Goal: Navigation & Orientation: Find specific page/section

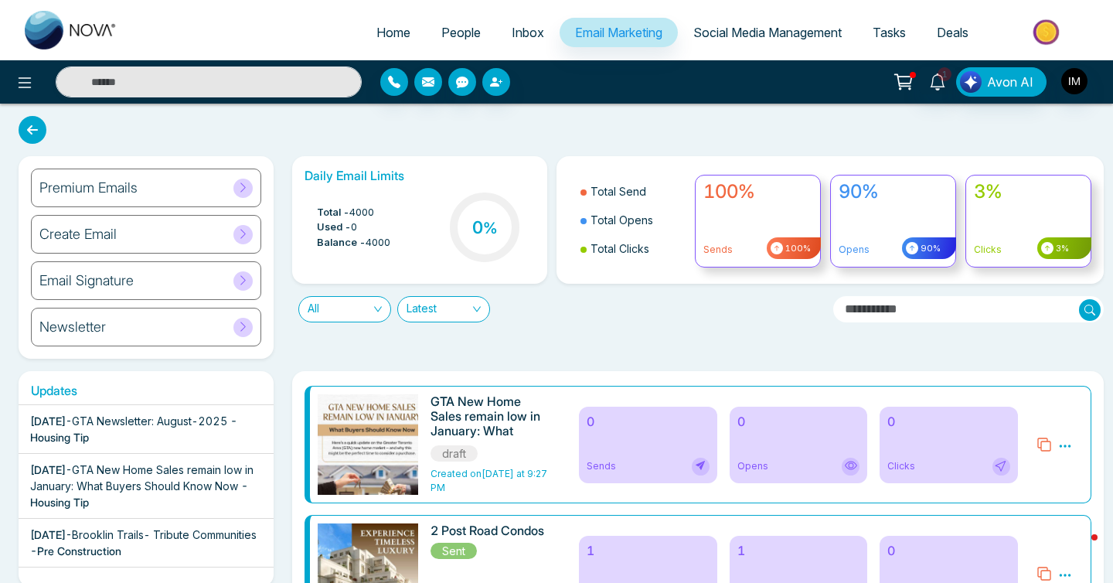
click at [752, 31] on span "Social Media Management" at bounding box center [767, 32] width 148 height 15
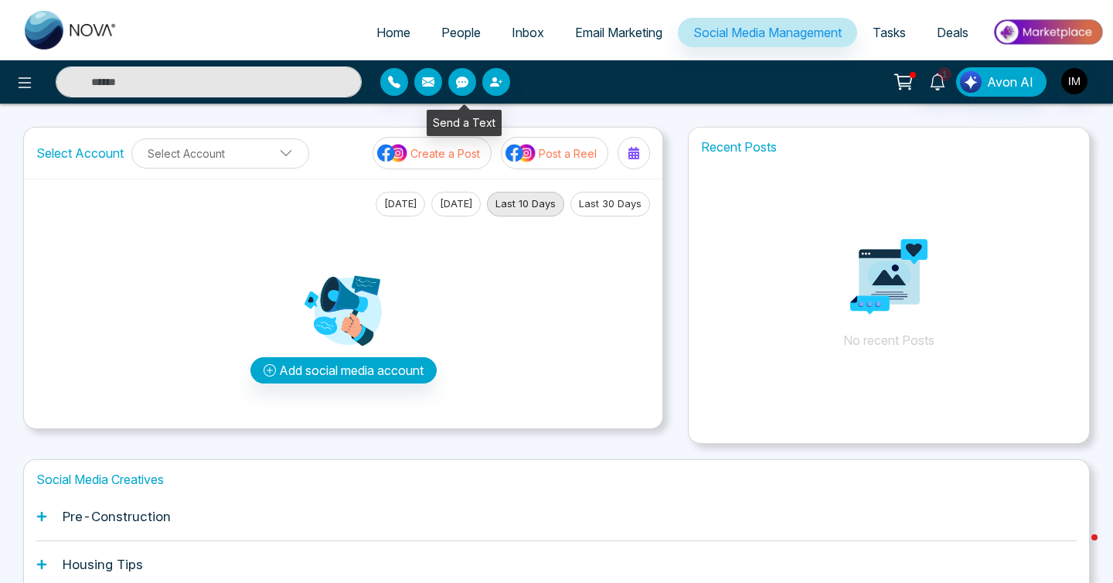
click at [457, 80] on icon "button" at bounding box center [462, 82] width 12 height 12
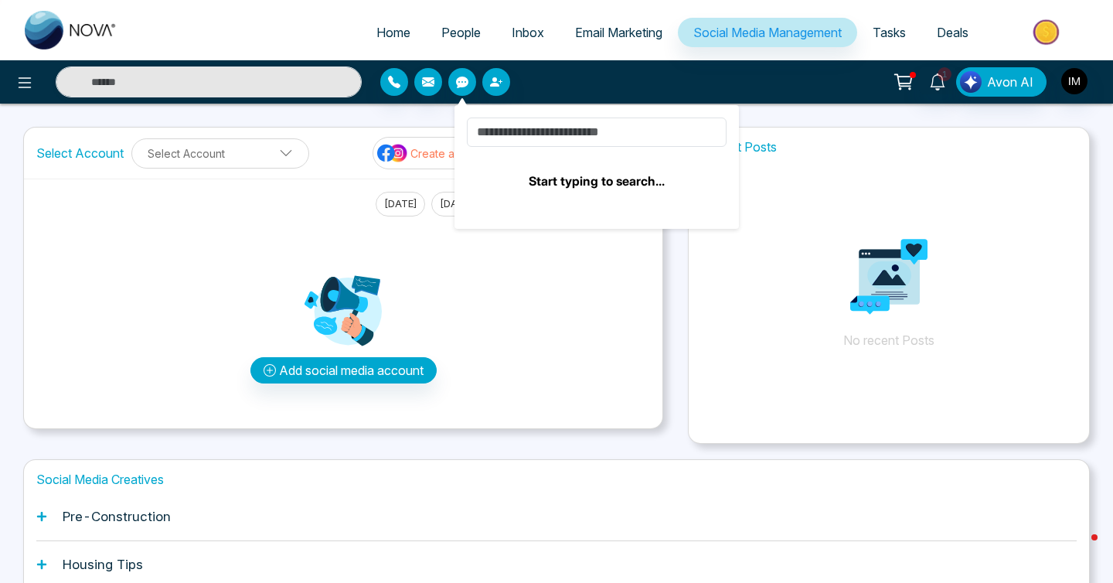
click at [600, 82] on div at bounding box center [510, 82] width 260 height 28
click at [569, 376] on div "Add social media account" at bounding box center [343, 315] width 614 height 199
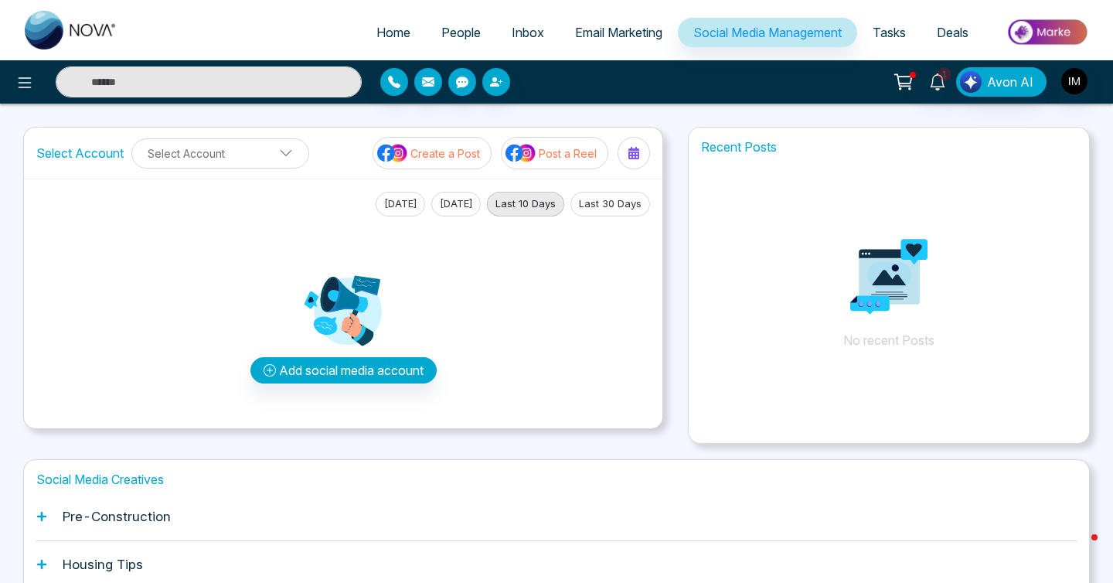
click at [188, 70] on input "text" at bounding box center [209, 81] width 306 height 31
type input "*"
type input "***"
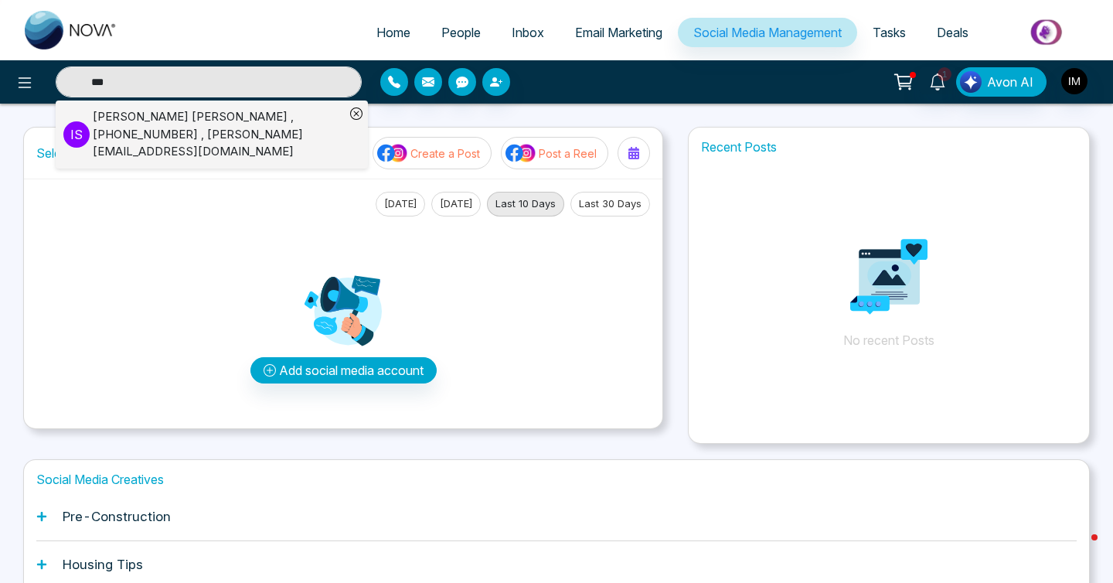
click at [158, 86] on input "***" at bounding box center [209, 81] width 306 height 31
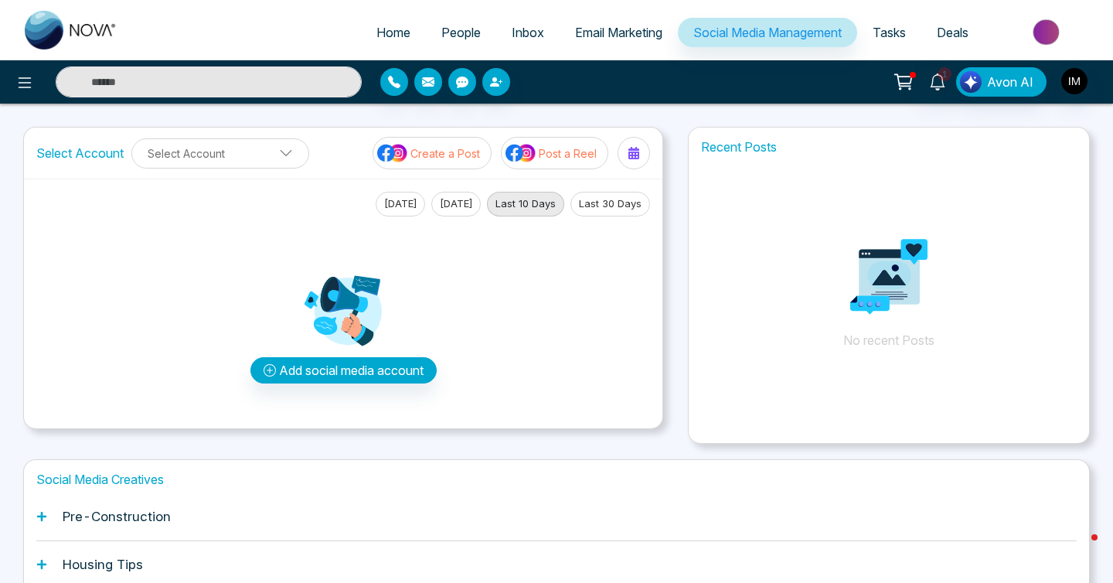
click at [158, 86] on input "text" at bounding box center [209, 81] width 306 height 31
click at [388, 37] on span "Home" at bounding box center [393, 32] width 34 height 15
select select "*"
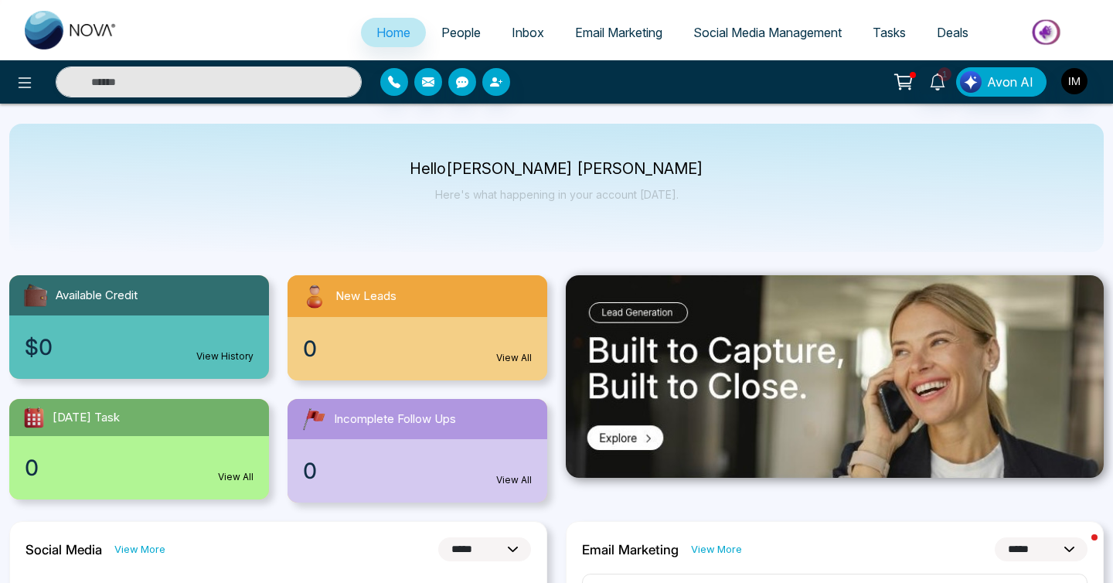
click at [899, 76] on icon at bounding box center [902, 80] width 15 height 12
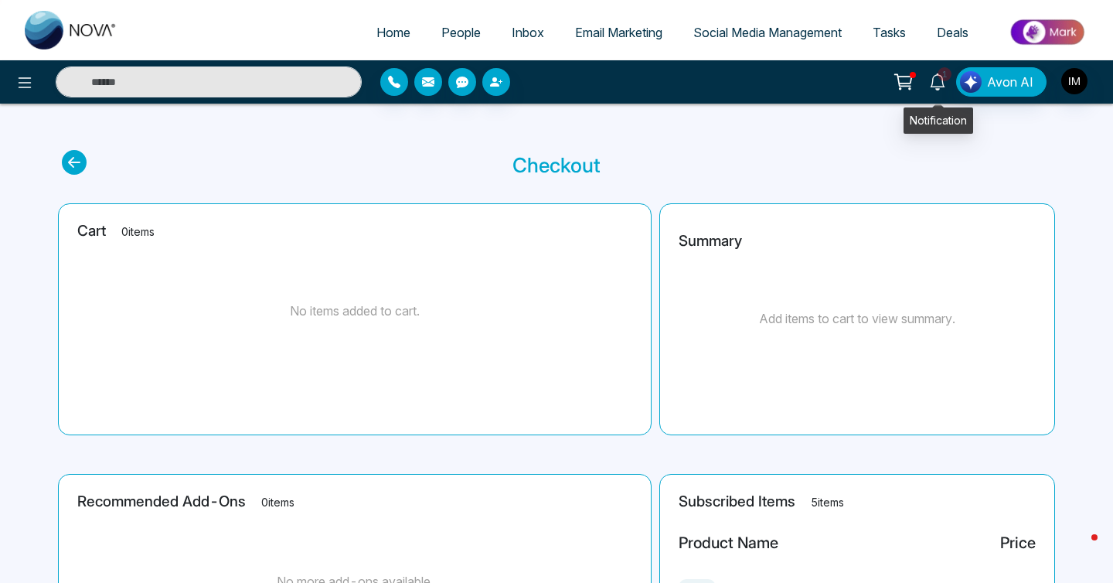
click at [943, 73] on span "1" at bounding box center [944, 74] width 14 height 14
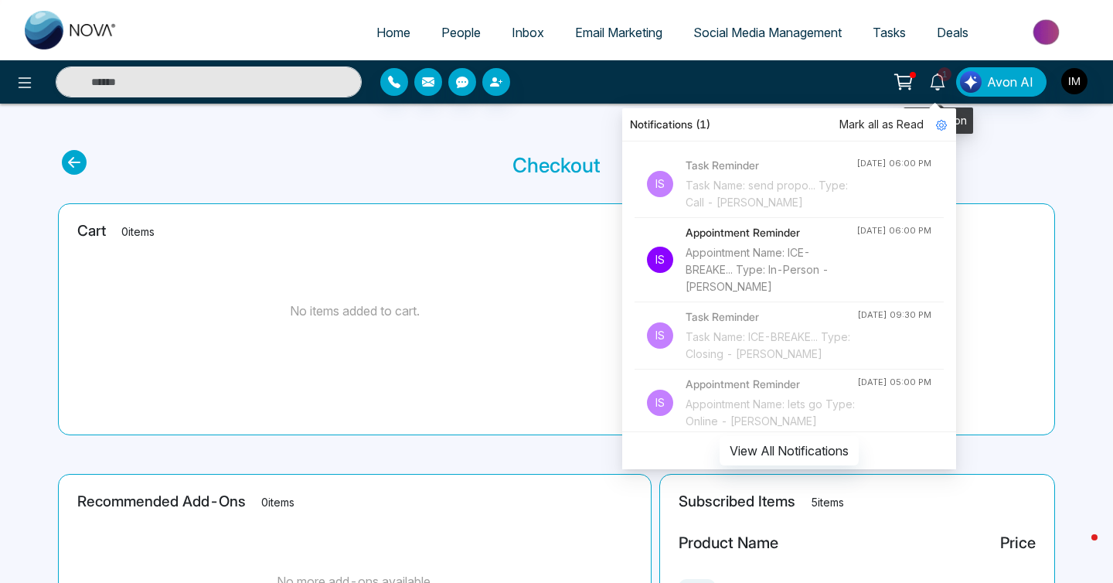
click at [943, 73] on span "1" at bounding box center [944, 74] width 14 height 14
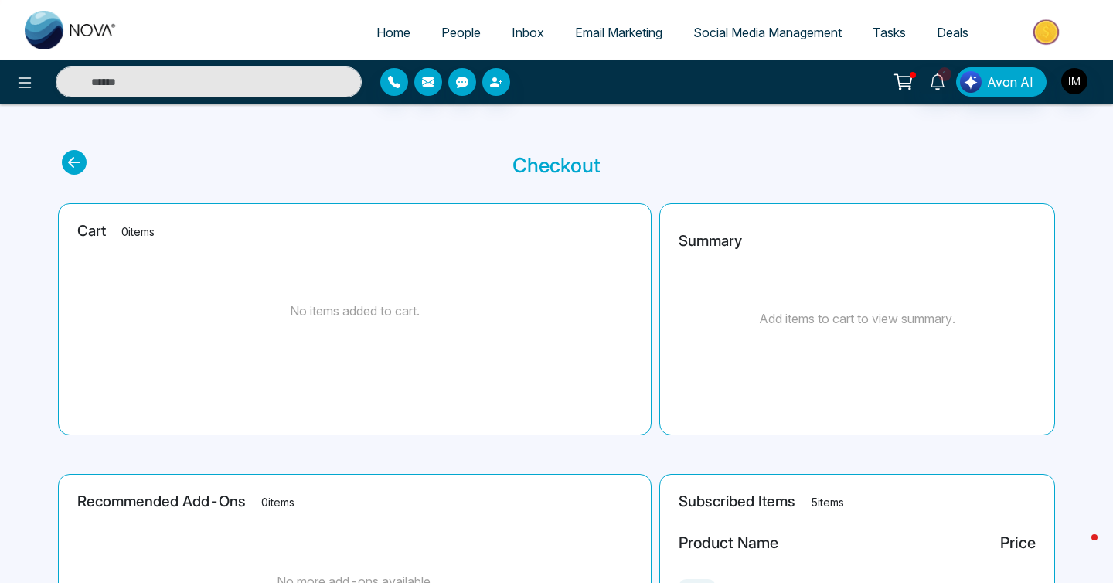
click at [19, 98] on div "1 Notifications (1) Mark all as Read Is Task Reminder Task Name: send propo... …" at bounding box center [556, 81] width 1113 height 43
click at [19, 83] on icon at bounding box center [24, 82] width 19 height 19
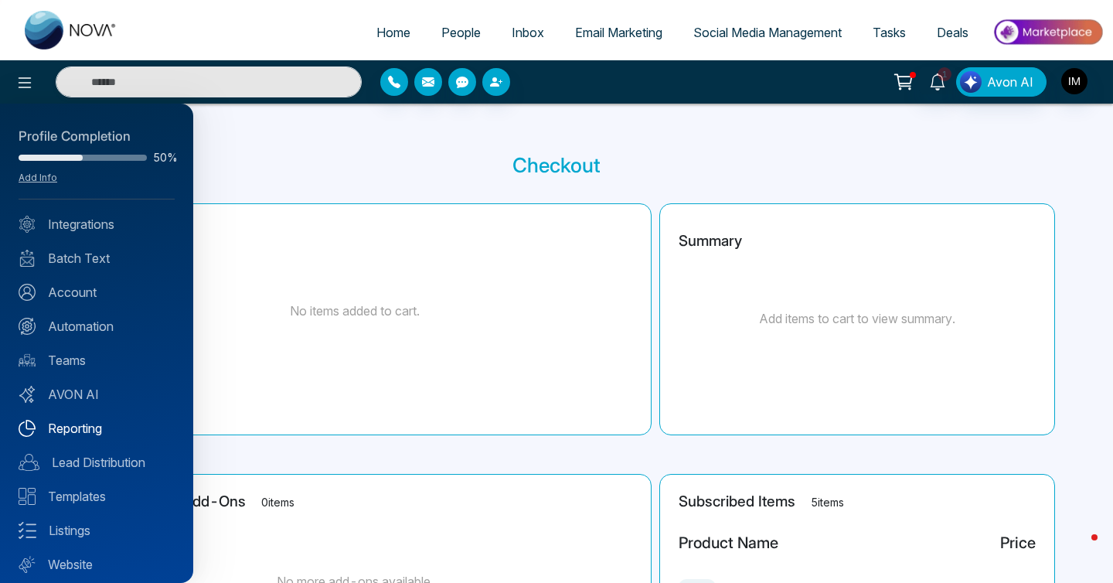
scroll to position [42, 0]
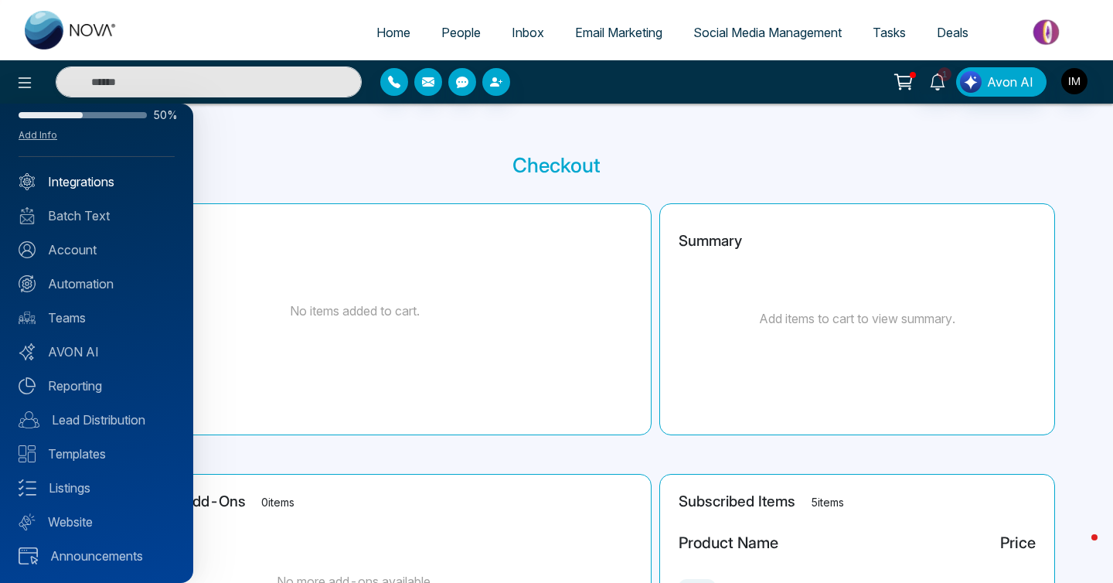
click at [90, 178] on link "Integrations" at bounding box center [97, 181] width 156 height 19
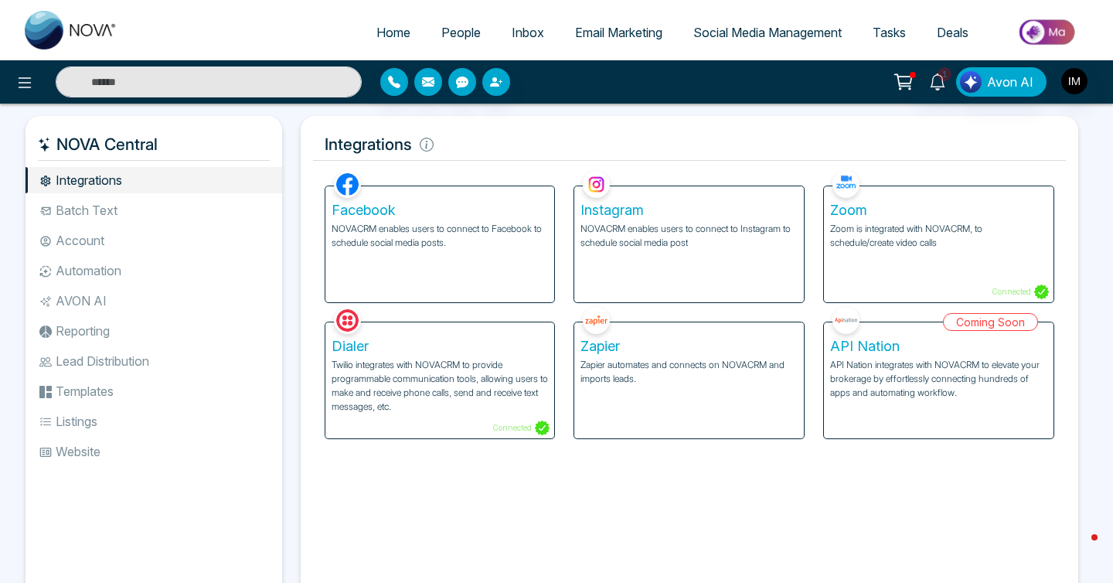
click at [389, 32] on span "Home" at bounding box center [393, 32] width 34 height 15
select select "*"
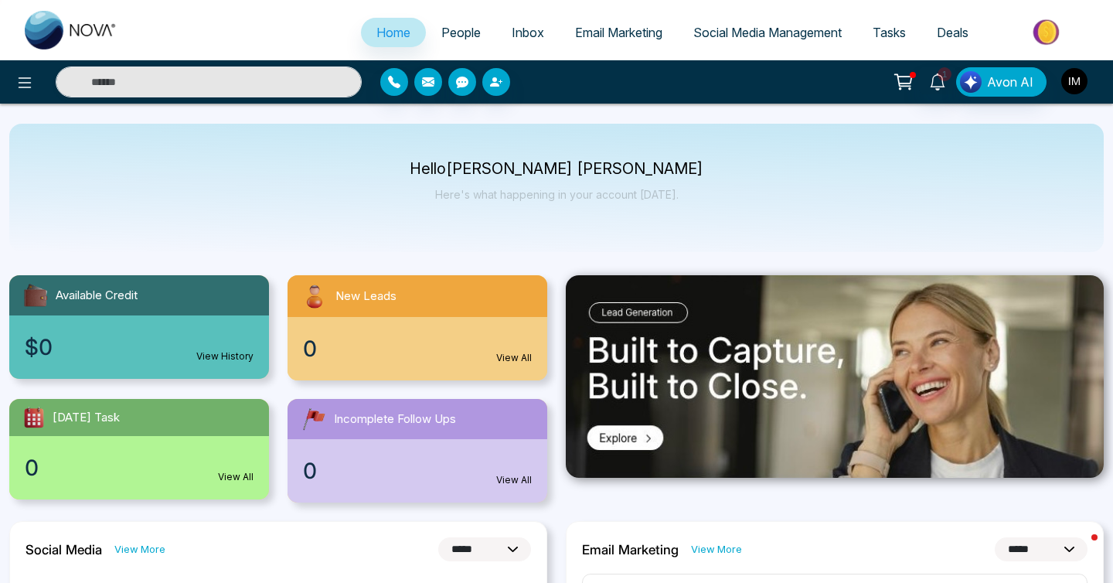
click at [1077, 86] on img "button" at bounding box center [1074, 81] width 26 height 26
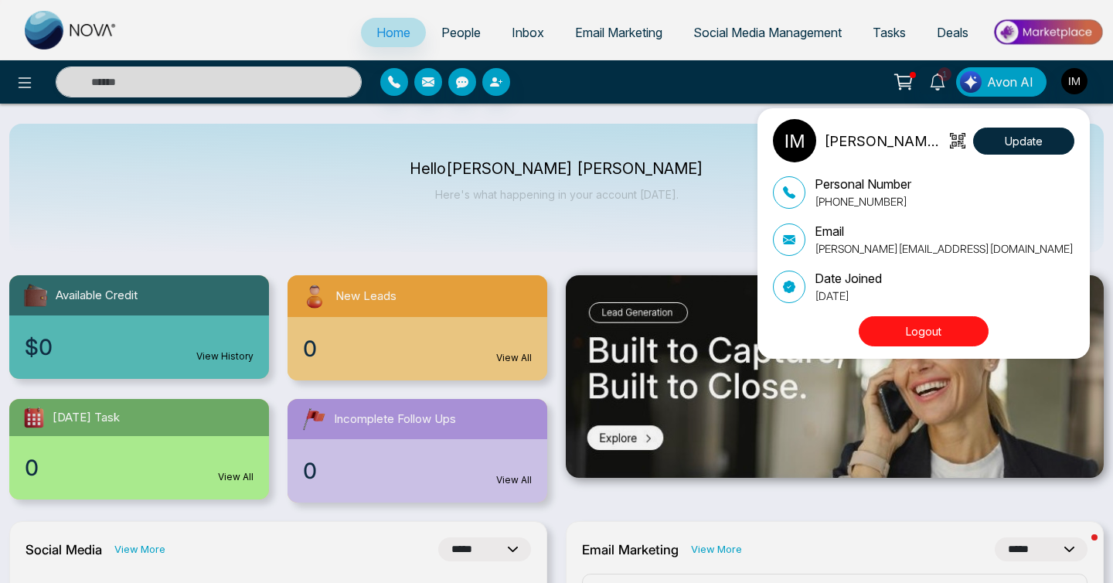
click at [688, 144] on div "[PERSON_NAME] [PERSON_NAME] Update Personal Number [PHONE_NUMBER] Email [PERSON…" at bounding box center [556, 291] width 1113 height 583
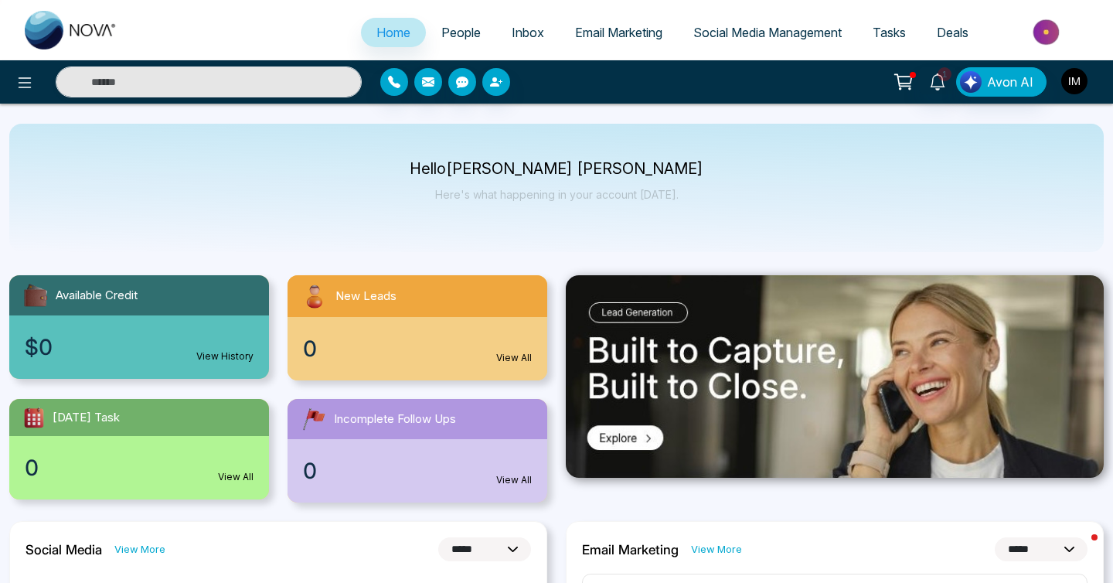
click at [1078, 67] on button "button" at bounding box center [1074, 81] width 28 height 28
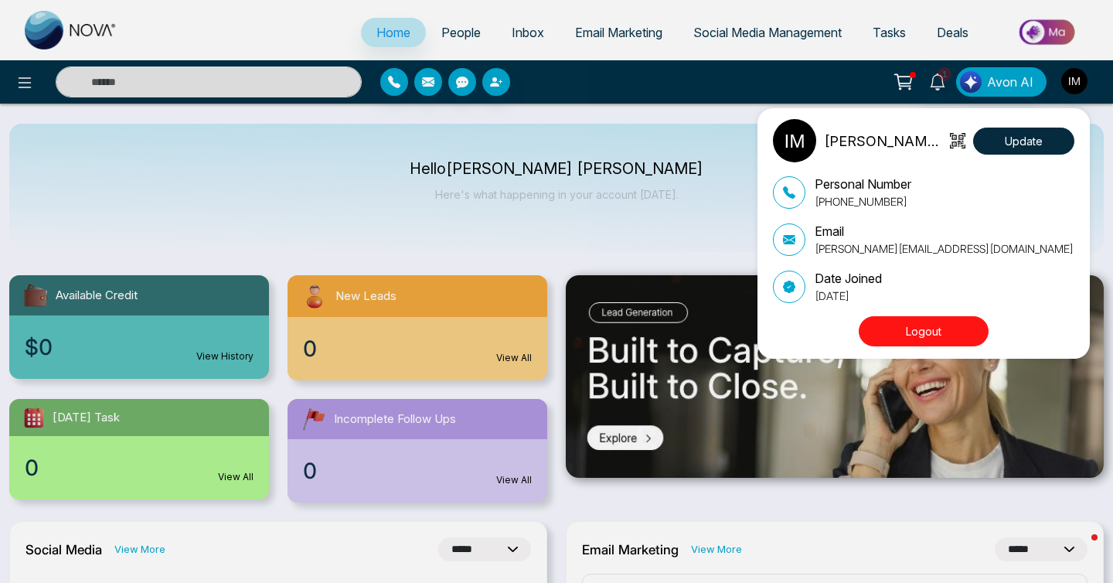
click at [648, 138] on div "[PERSON_NAME] [PERSON_NAME] Update Personal Number [PHONE_NUMBER] Email [PERSON…" at bounding box center [556, 291] width 1113 height 583
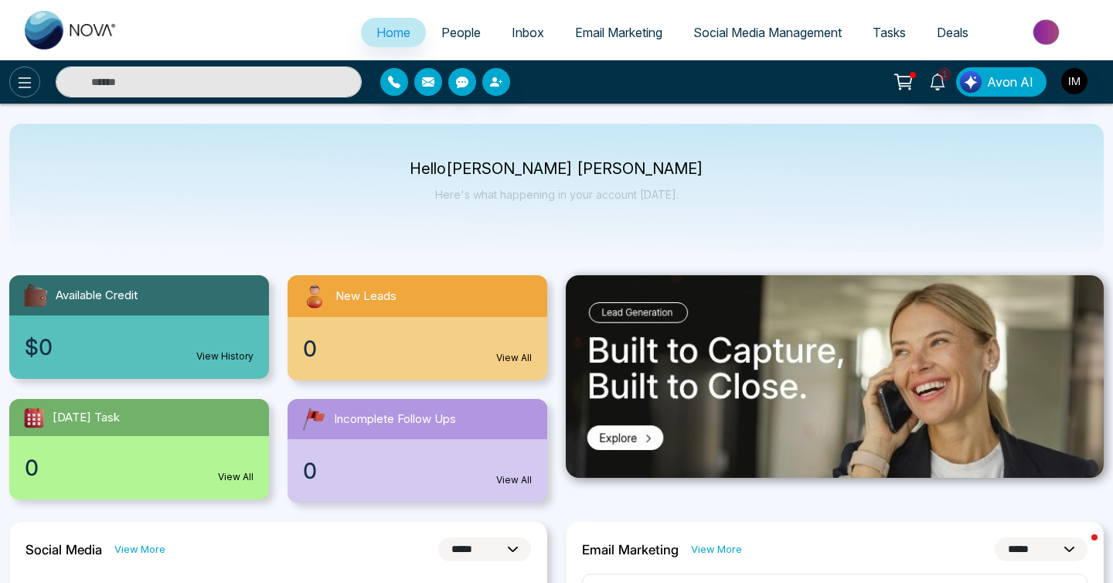
click at [21, 83] on icon at bounding box center [24, 82] width 19 height 19
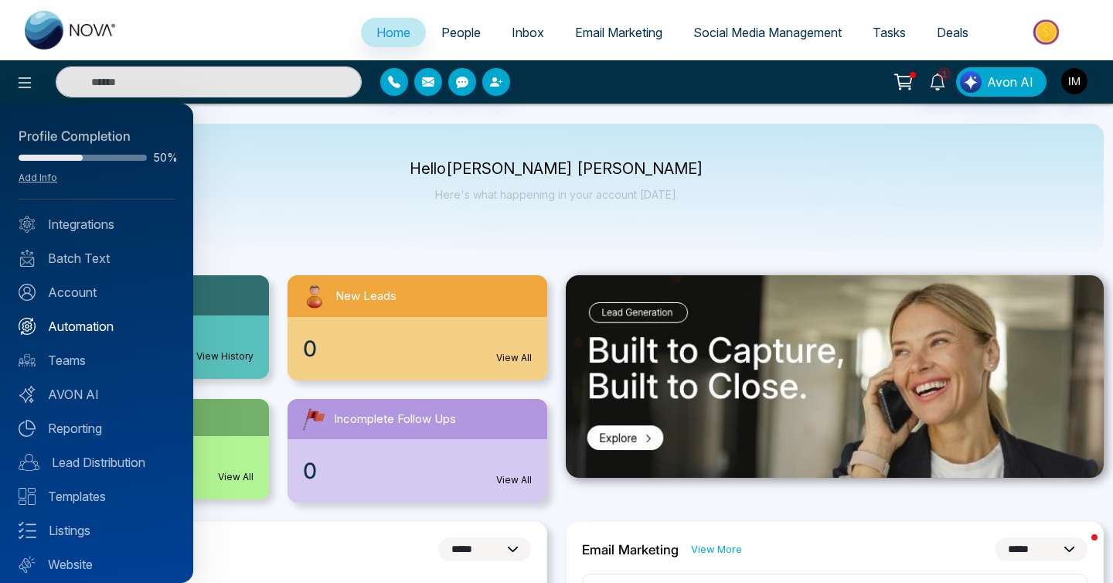
scroll to position [42, 0]
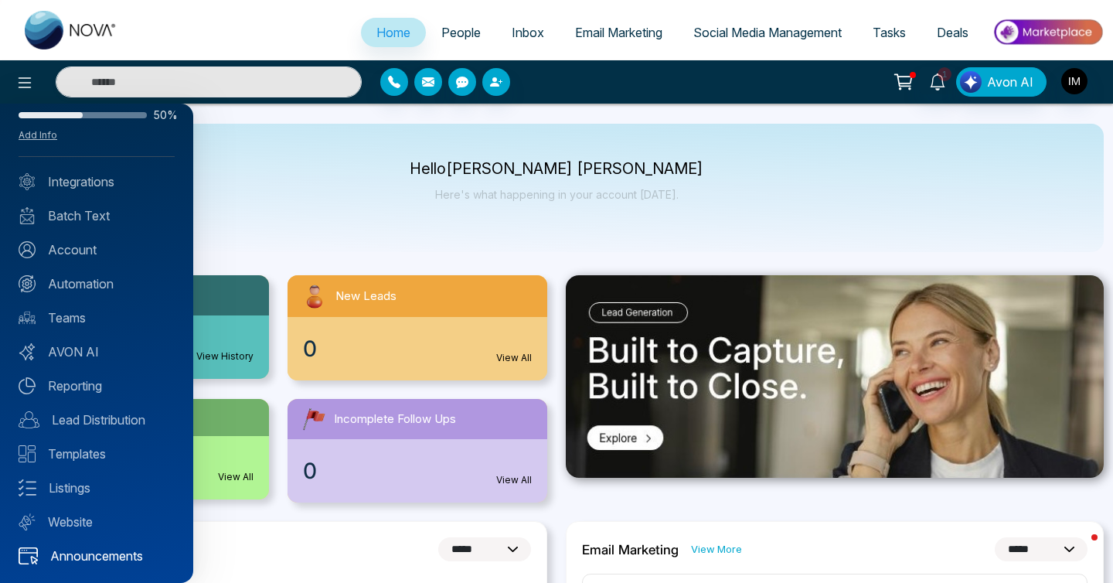
click at [121, 553] on link "Announcements" at bounding box center [97, 555] width 156 height 19
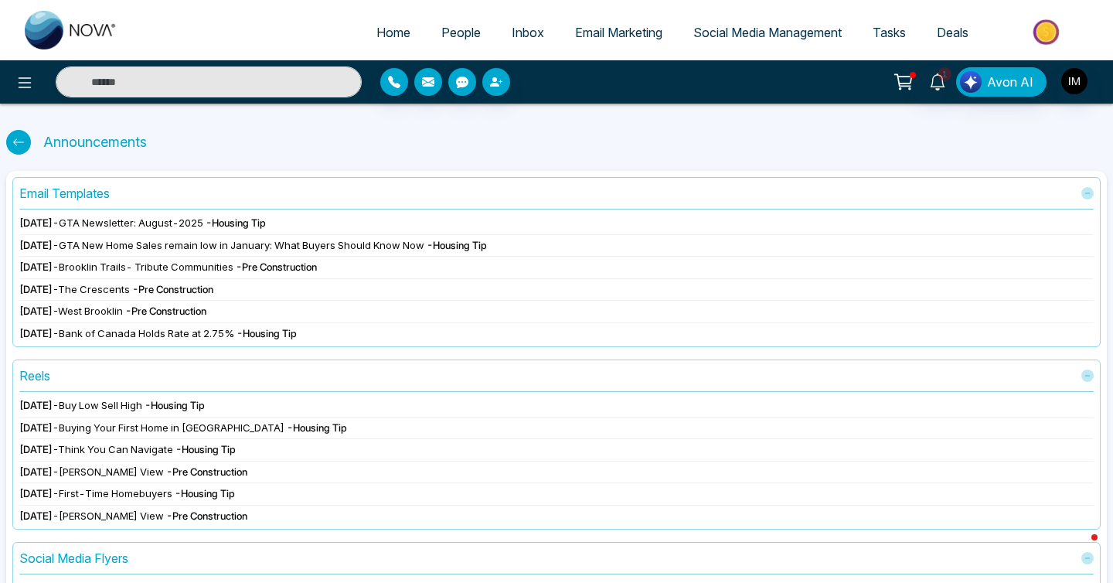
click at [39, 373] on div "Reels" at bounding box center [34, 375] width 31 height 19
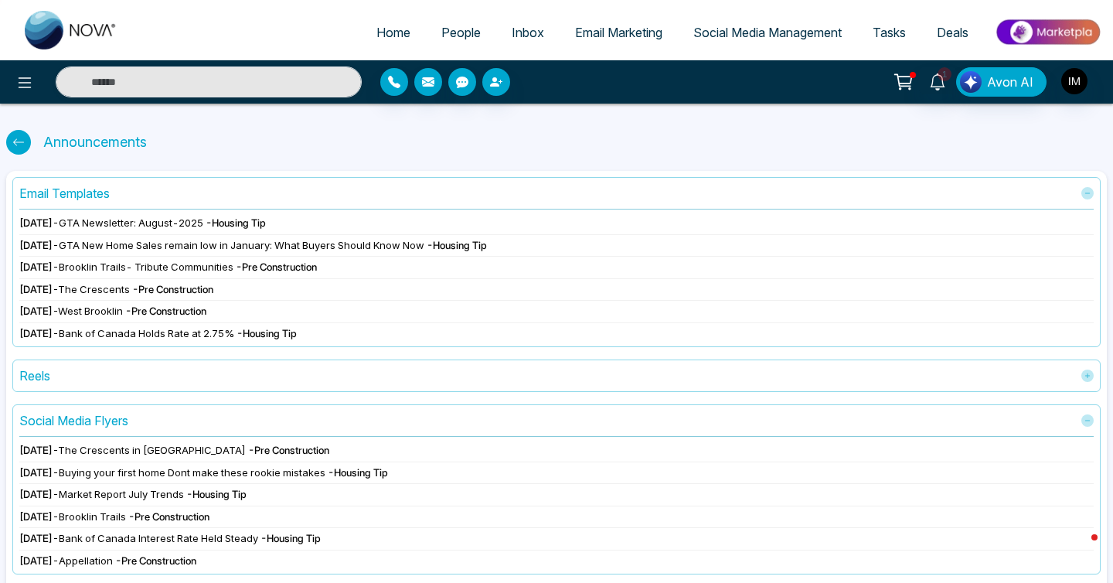
click at [39, 373] on div "Reels" at bounding box center [34, 375] width 31 height 19
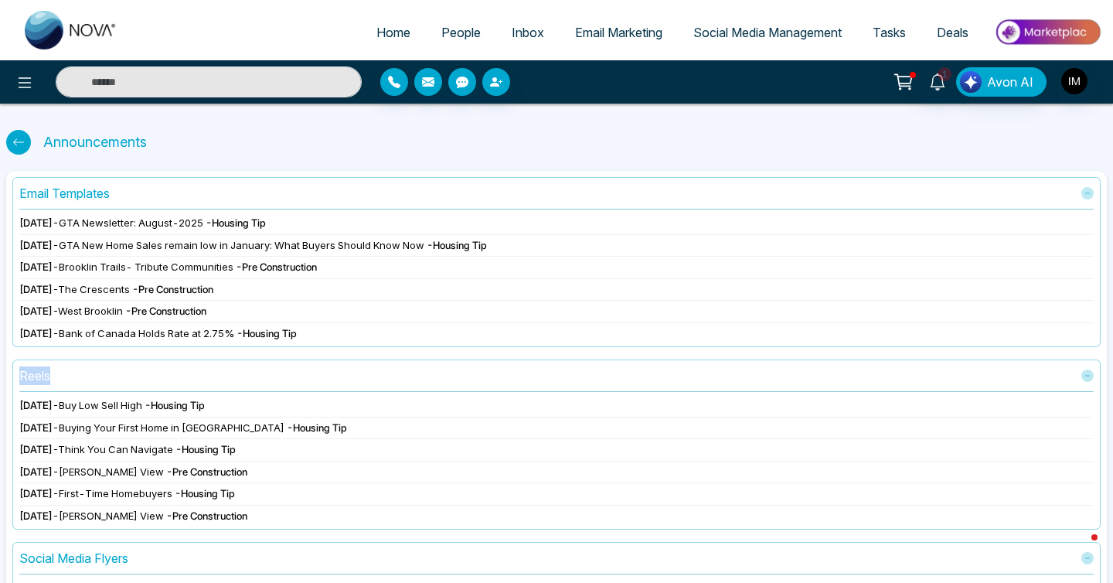
click at [39, 373] on div "Reels" at bounding box center [34, 375] width 31 height 19
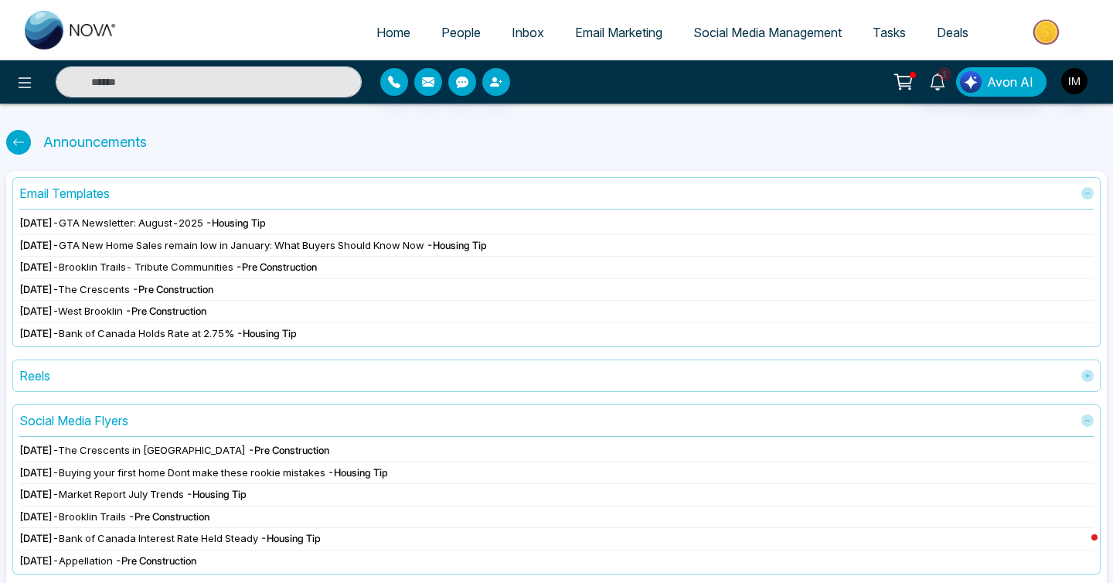
click at [39, 373] on div "Reels" at bounding box center [34, 375] width 31 height 19
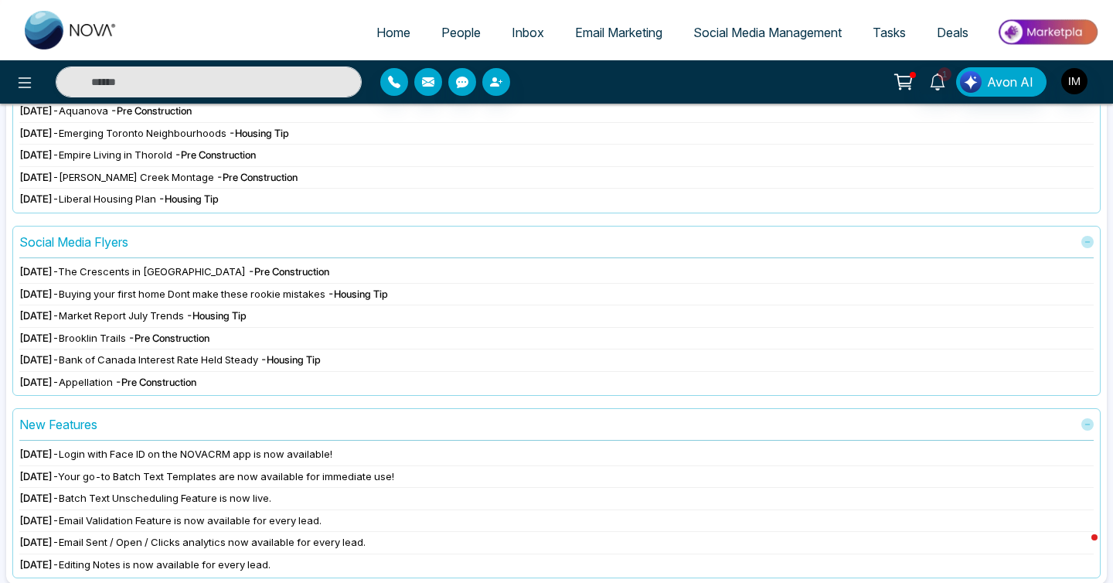
scroll to position [324, 0]
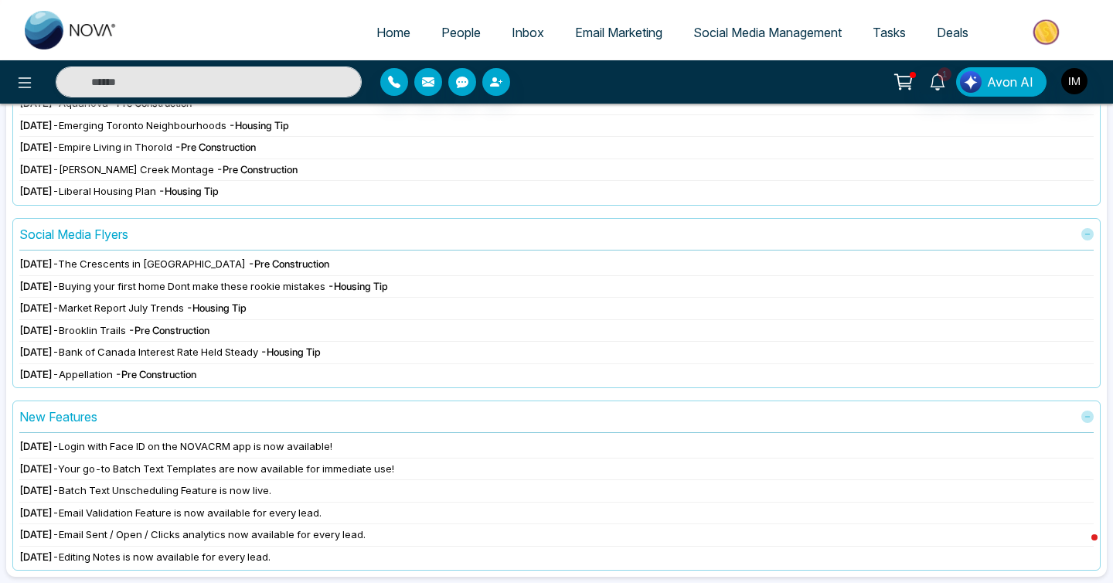
click at [76, 422] on div "New Features" at bounding box center [58, 416] width 78 height 19
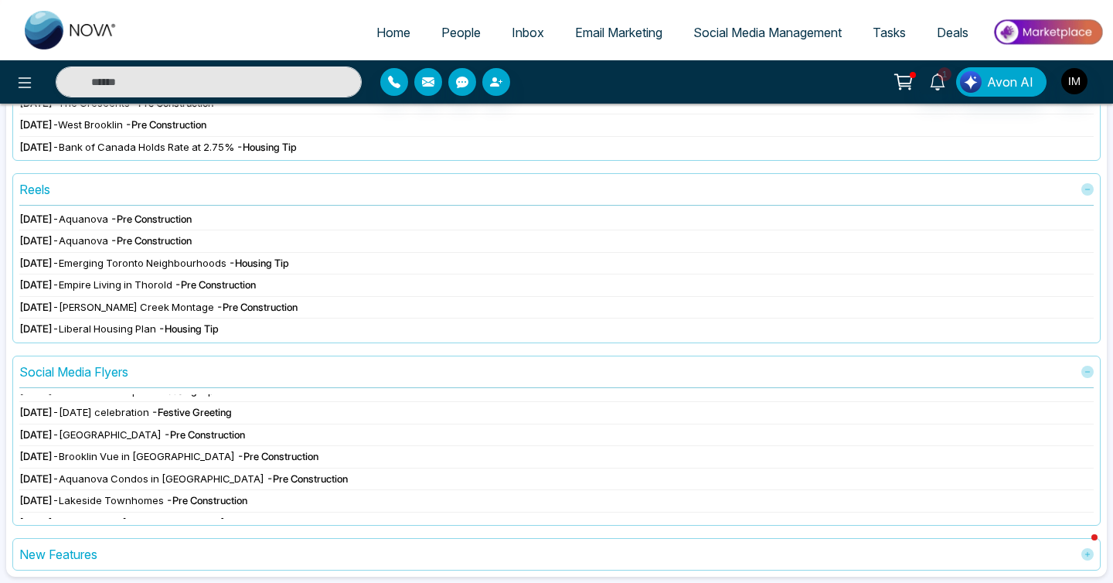
scroll to position [0, 0]
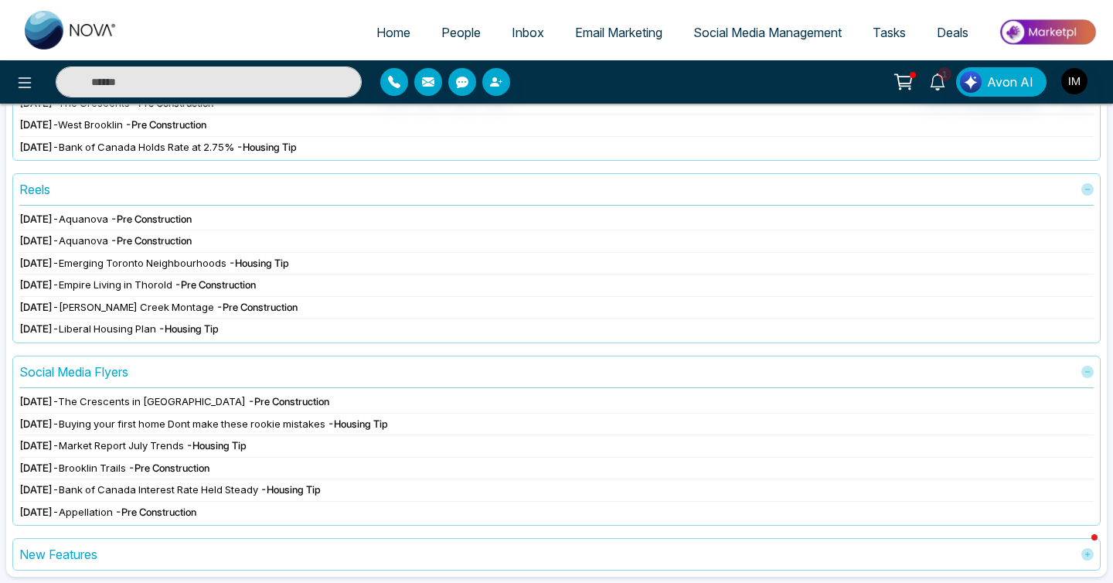
click at [63, 549] on div "New Features" at bounding box center [58, 554] width 78 height 19
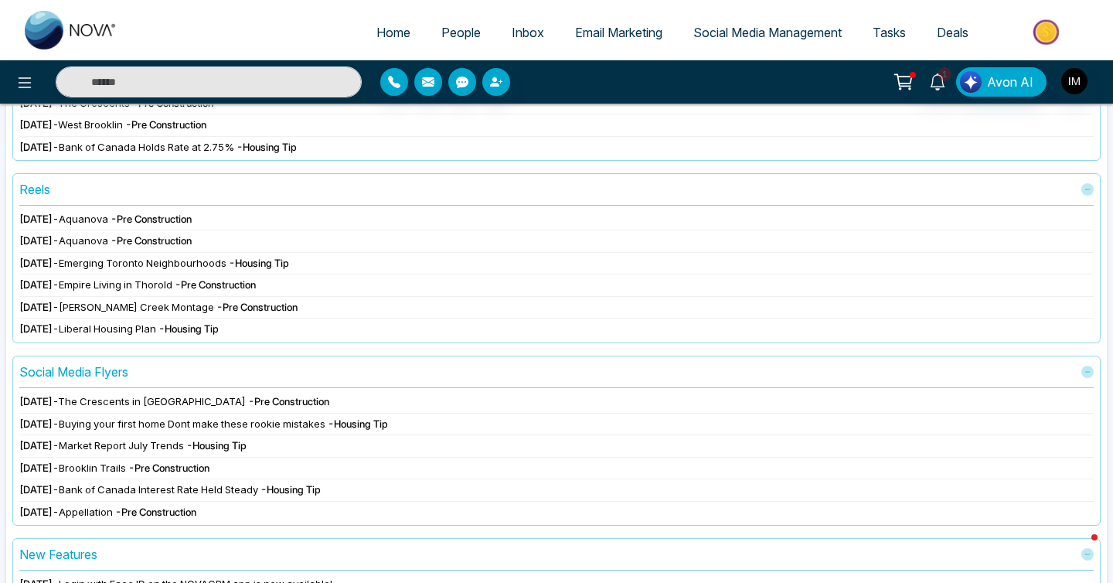
click at [81, 377] on div "Social Media Flyers" at bounding box center [73, 371] width 109 height 19
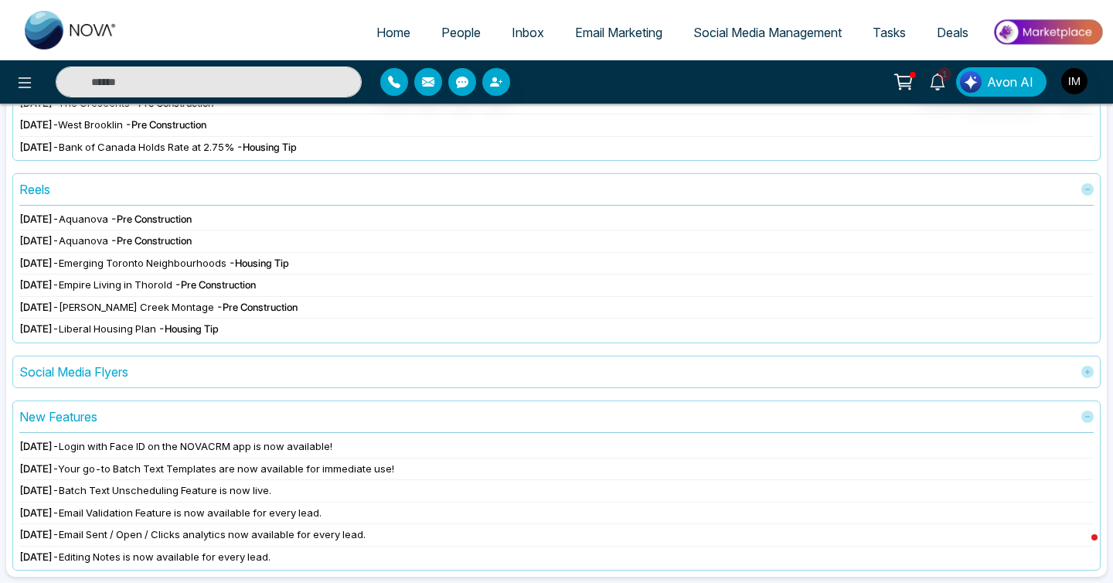
click at [35, 185] on div "Reels" at bounding box center [34, 189] width 31 height 19
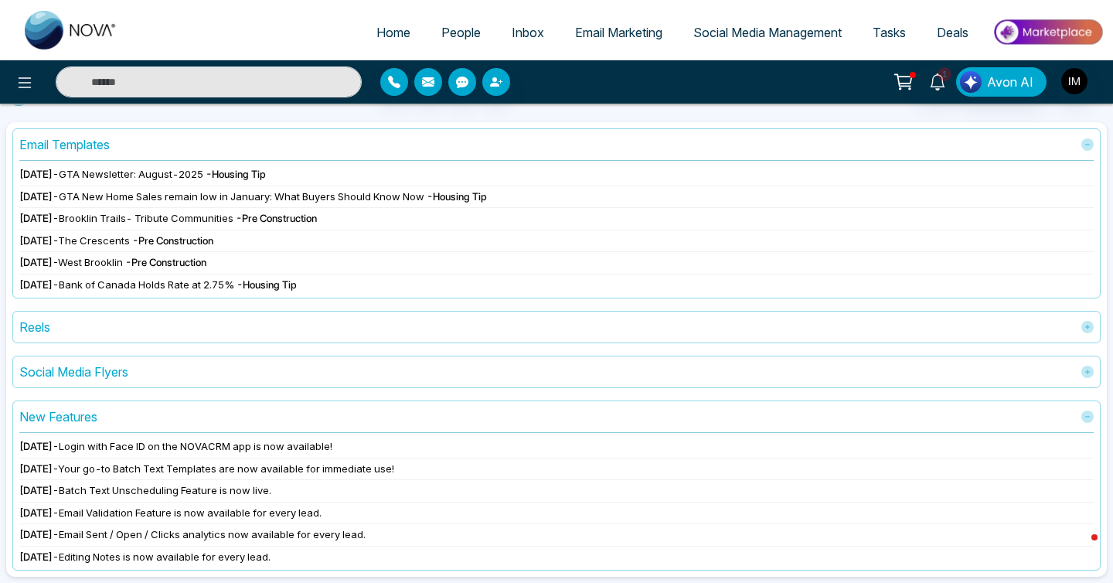
click at [54, 155] on div "Email Templates [DATE] - GTA Newsletter: August-2025 - Housing Tip [DATE] - GTA…" at bounding box center [556, 213] width 1088 height 170
click at [59, 141] on div "Email Templates" at bounding box center [64, 144] width 90 height 19
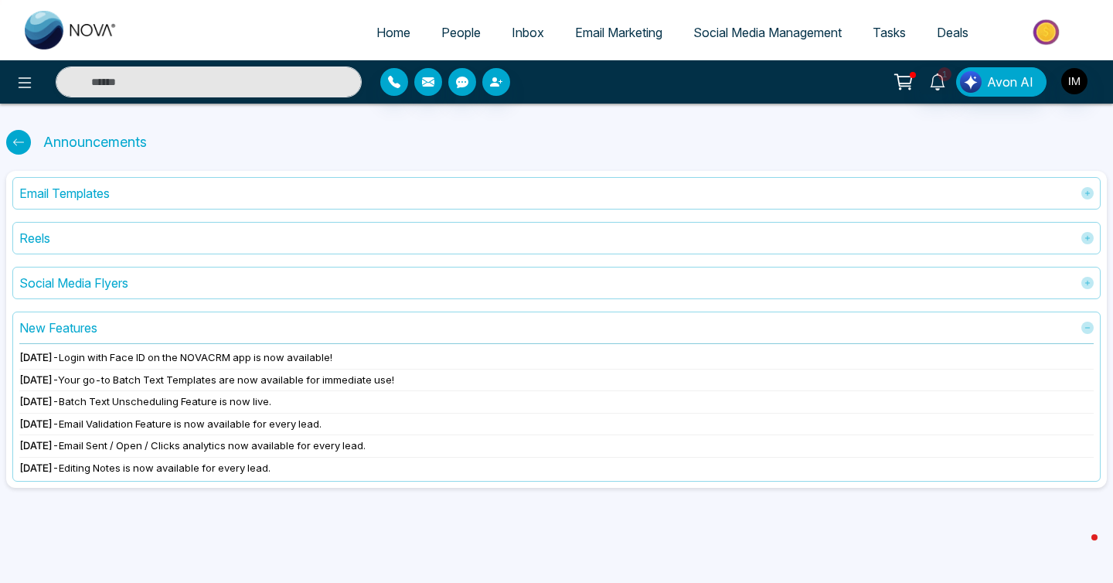
click at [56, 322] on div "New Features" at bounding box center [58, 327] width 78 height 19
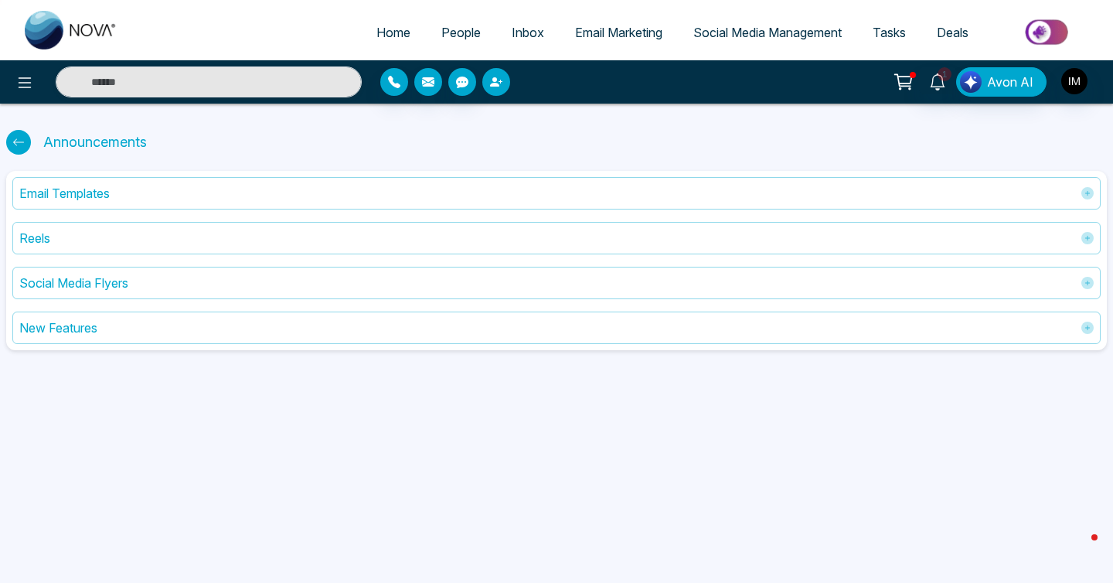
click at [497, 86] on icon "button" at bounding box center [494, 81] width 9 height 9
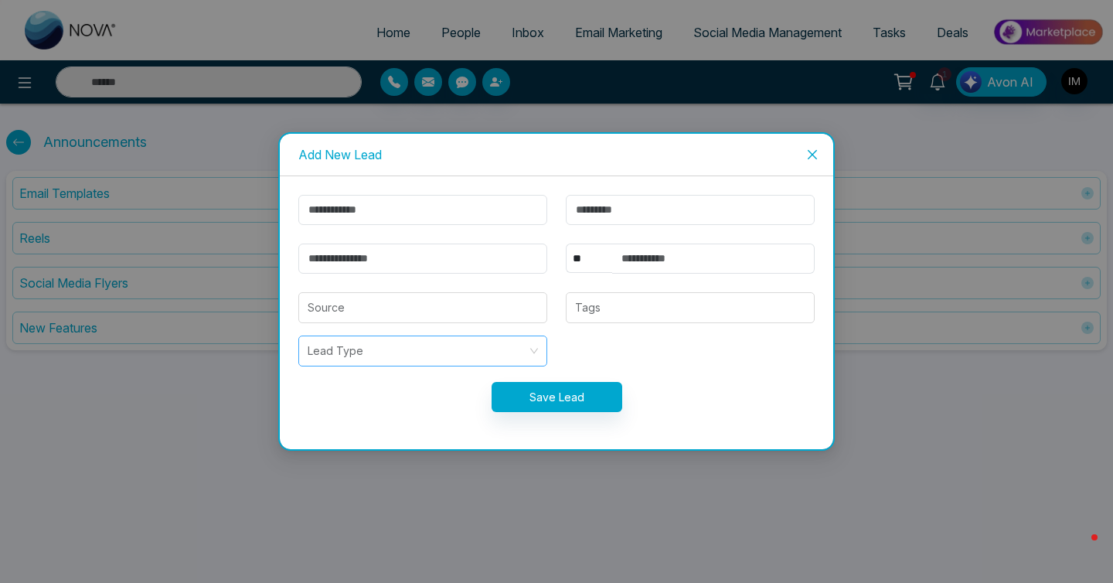
click at [454, 347] on input "search" at bounding box center [417, 350] width 219 height 29
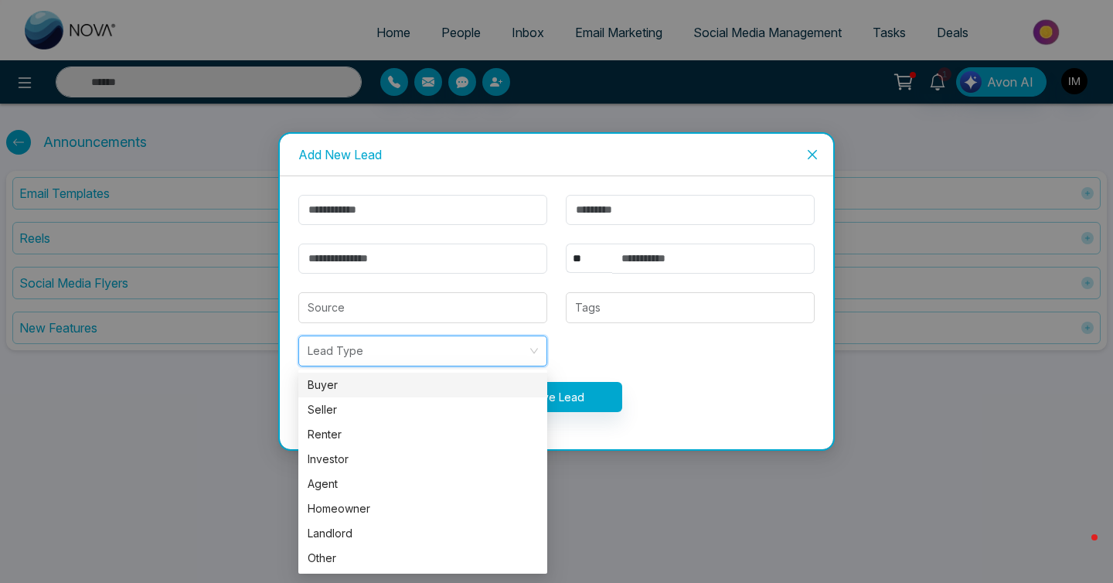
click at [559, 345] on form "** **** *** *** *** **** *** Source Tags Lead Type Save Lead" at bounding box center [556, 313] width 535 height 236
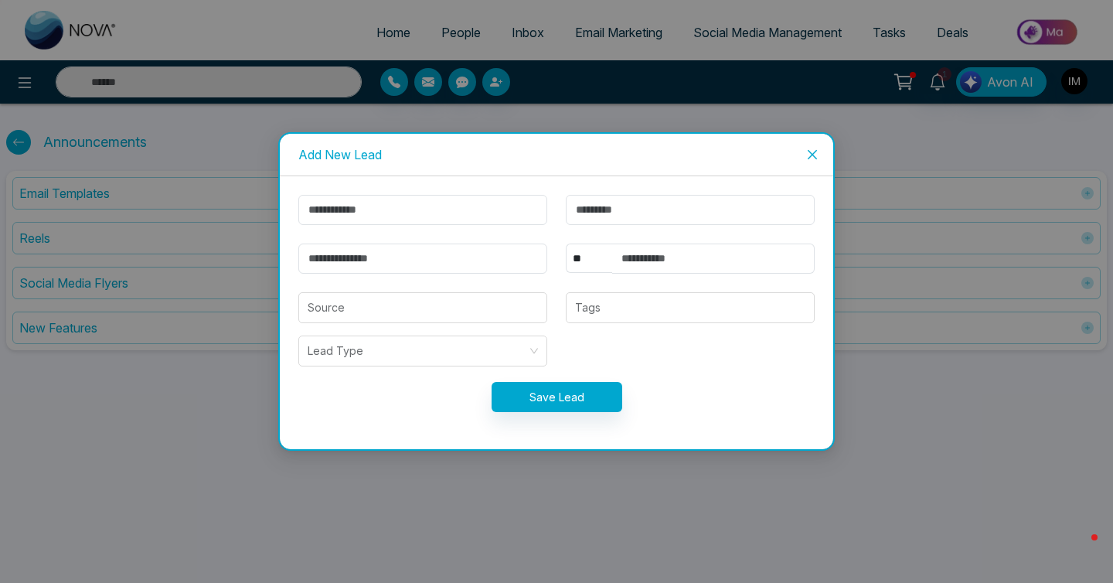
click at [821, 150] on span "Close" at bounding box center [812, 155] width 42 height 42
